Goal: Book appointment/travel/reservation

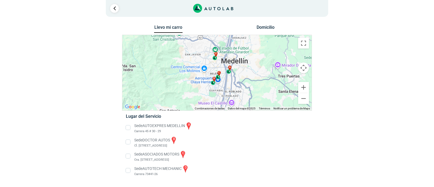
click at [129, 127] on li "Sede AUTOEXPRES MEDELLIN a Carrera 45 # 30 - 29" at bounding box center [217, 128] width 190 height 12
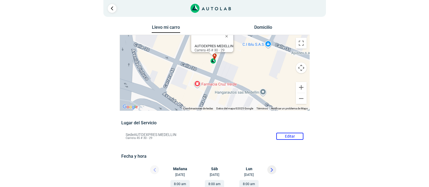
drag, startPoint x: 237, startPoint y: 84, endPoint x: 237, endPoint y: 59, distance: 25.0
click at [237, 59] on div "a b c d AUTOEXPRES MEDELLIN Carrera 45 # 30 - 29" at bounding box center [214, 72] width 189 height 75
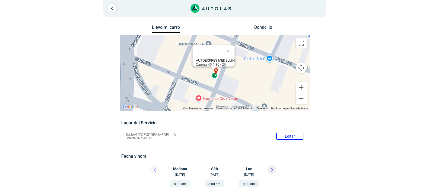
drag, startPoint x: 211, startPoint y: 74, endPoint x: 211, endPoint y: 92, distance: 17.4
click at [211, 92] on div "a b c d AUTOEXPRES MEDELLIN Carrera 45 # 30 - 29" at bounding box center [214, 72] width 189 height 75
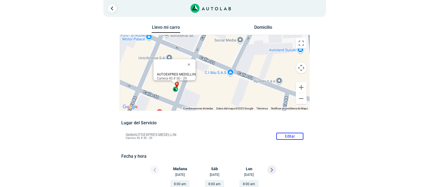
drag, startPoint x: 234, startPoint y: 79, endPoint x: 196, endPoint y: 91, distance: 39.3
click at [196, 91] on div "a b c d AUTOEXPRES MEDELLIN Carrera 45 # 30 - 29" at bounding box center [214, 72] width 189 height 75
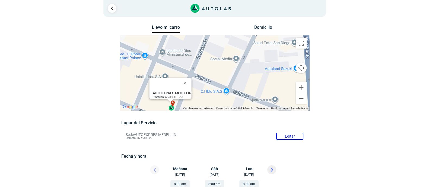
drag, startPoint x: 209, startPoint y: 87, endPoint x: 205, endPoint y: 106, distance: 20.0
click at [205, 106] on div "a b c d AUTOEXPRES MEDELLIN Carrera 45 # 30 - 29" at bounding box center [214, 72] width 189 height 75
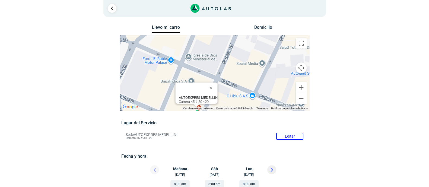
drag, startPoint x: 212, startPoint y: 69, endPoint x: 238, endPoint y: 71, distance: 26.6
click at [238, 71] on div "a b c d AUTOEXPRES MEDELLIN Carrera 45 # 30 - 29" at bounding box center [214, 72] width 189 height 75
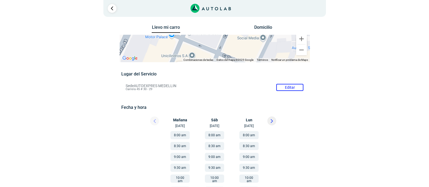
click at [273, 27] on button "Domicilio" at bounding box center [263, 29] width 28 height 8
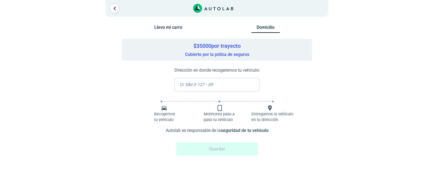
click at [168, 27] on button "Llevo mi carro" at bounding box center [168, 29] width 28 height 8
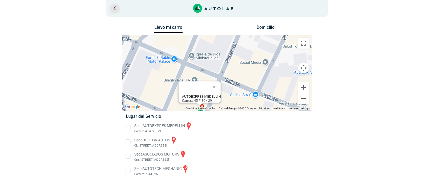
click at [116, 8] on link "Ir al paso anterior" at bounding box center [114, 8] width 9 height 9
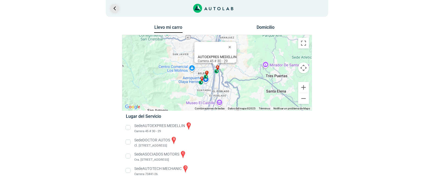
click at [116, 8] on link "Ir al paso anterior" at bounding box center [114, 8] width 9 height 9
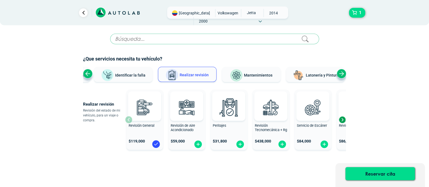
click at [341, 74] on div "Next slide" at bounding box center [341, 73] width 9 height 9
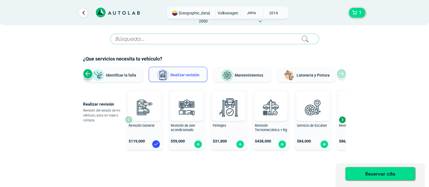
click at [90, 74] on div "Previous slide" at bounding box center [87, 73] width 9 height 9
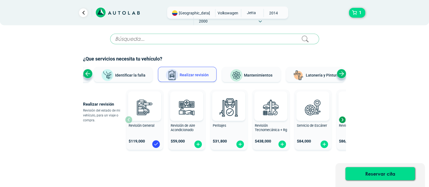
click at [90, 74] on div "Previous slide" at bounding box center [87, 73] width 9 height 9
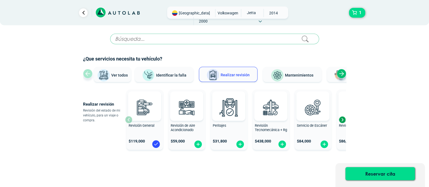
click at [90, 74] on div "Ver todos Identificar la falla Realizar revisión Mantenimientos Latonería y Pin…" at bounding box center [214, 75] width 263 height 16
click at [111, 74] on span "Ver todos" at bounding box center [119, 75] width 17 height 4
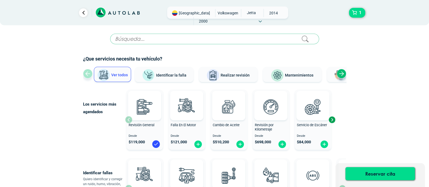
click at [338, 74] on div "Next slide" at bounding box center [341, 73] width 9 height 9
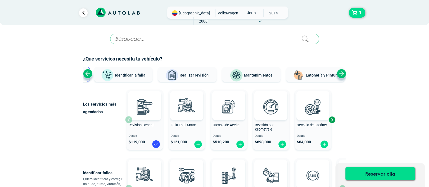
click at [338, 74] on div "Next slide" at bounding box center [341, 73] width 9 height 9
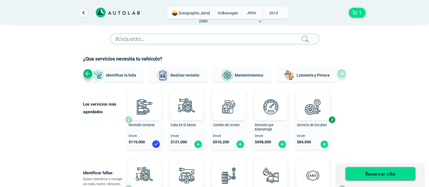
click at [338, 74] on div "Ver todos Identificar la falla Realizar revisión Mantenimientos Latonería y Pin…" at bounding box center [214, 75] width 263 height 16
